Goal: Task Accomplishment & Management: Use online tool/utility

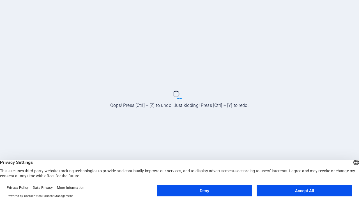
click at [205, 191] on button "Deny" at bounding box center [205, 190] width 96 height 11
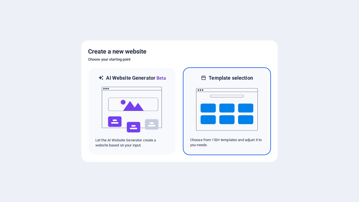
click at [227, 111] on img at bounding box center [227, 109] width 62 height 56
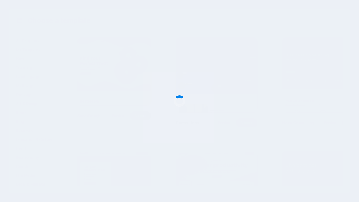
scroll to position [305, 0]
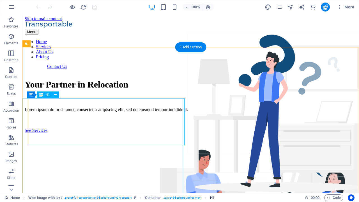
click at [212, 198] on span "H1" at bounding box center [212, 197] width 4 height 7
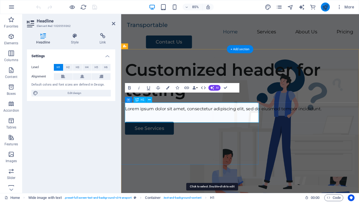
click at [325, 7] on icon "publish" at bounding box center [325, 7] width 6 height 6
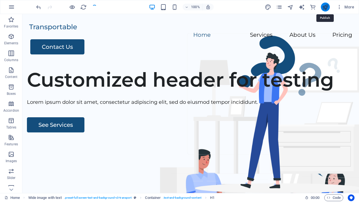
checkbox input "false"
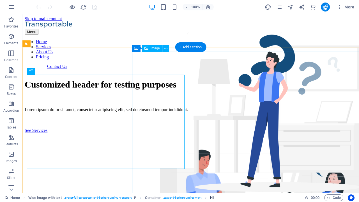
click at [212, 198] on span "H1" at bounding box center [212, 197] width 4 height 7
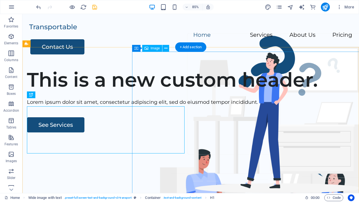
click at [95, 7] on icon "save" at bounding box center [94, 7] width 6 height 6
checkbox input "false"
click at [12, 7] on icon "button" at bounding box center [11, 7] width 7 height 7
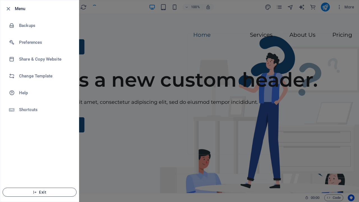
click at [40, 192] on span "Exit" at bounding box center [39, 192] width 65 height 4
